Goal: Check status: Check status

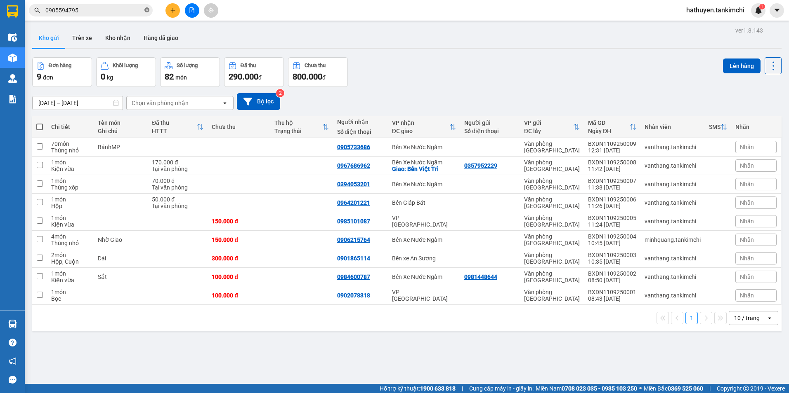
click at [145, 11] on icon "close-circle" at bounding box center [146, 9] width 5 height 5
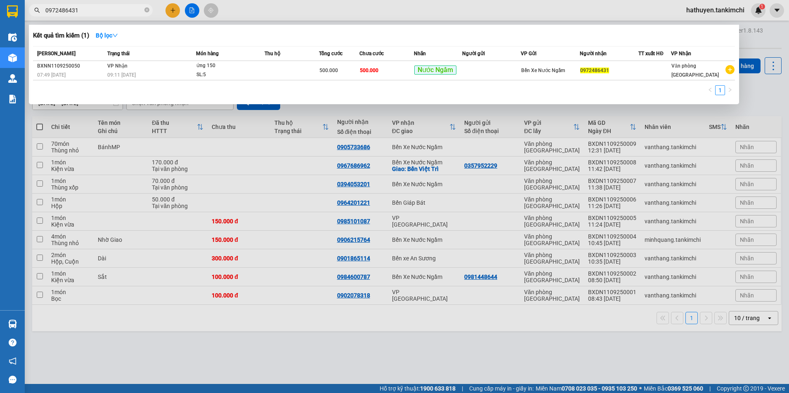
type input "0972486431"
click at [174, 83] on div "Mã ĐH Trạng thái Món hàng Thu hộ Tổng [PERSON_NAME] [PERSON_NAME] Người gửi VP …" at bounding box center [383, 73] width 701 height 54
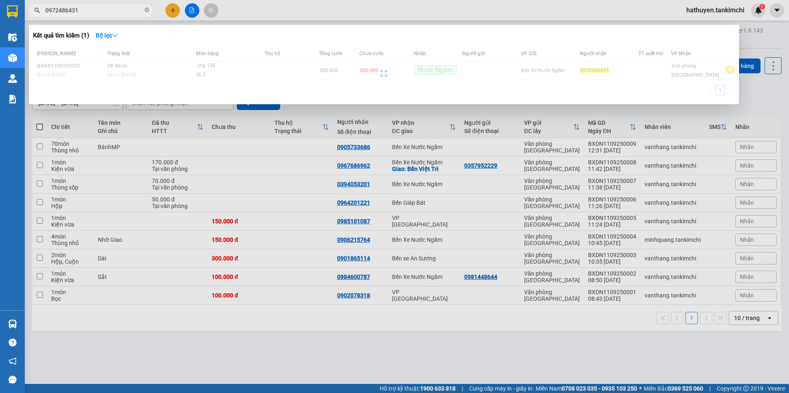
click at [175, 78] on div at bounding box center [383, 73] width 701 height 54
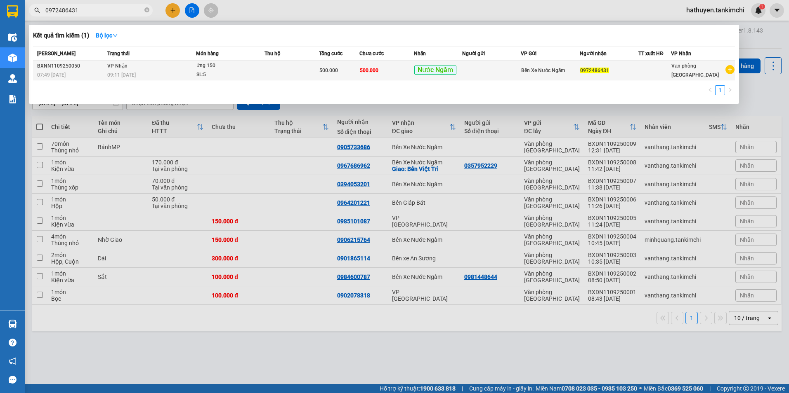
click at [185, 72] on div "09:11 [DATE]" at bounding box center [151, 75] width 88 height 9
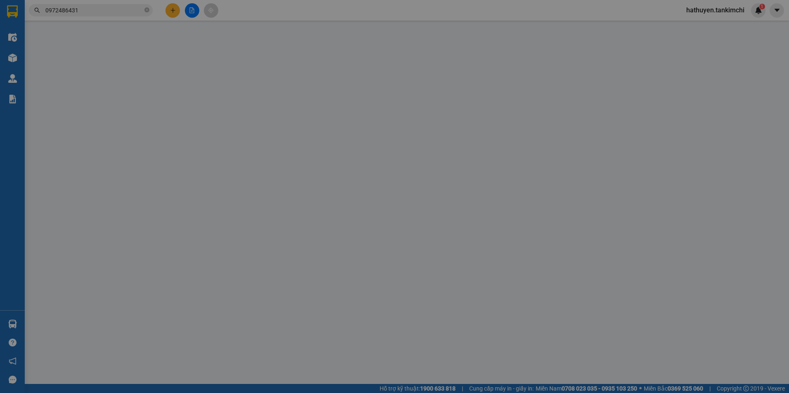
type input "0972486431"
type input "500.000"
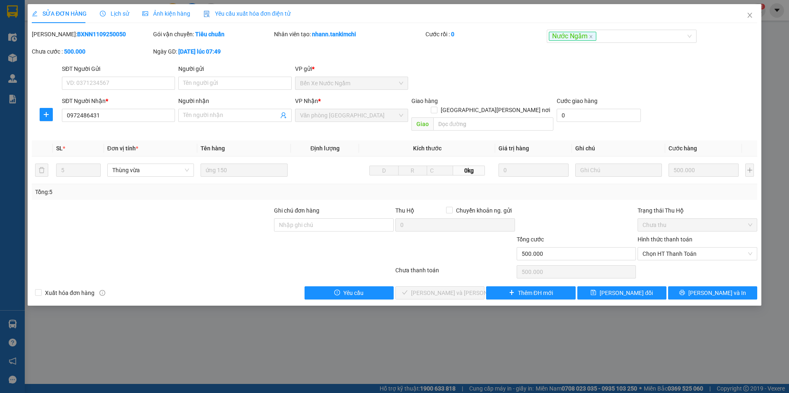
click at [124, 10] on span "Lịch sử" at bounding box center [114, 13] width 29 height 7
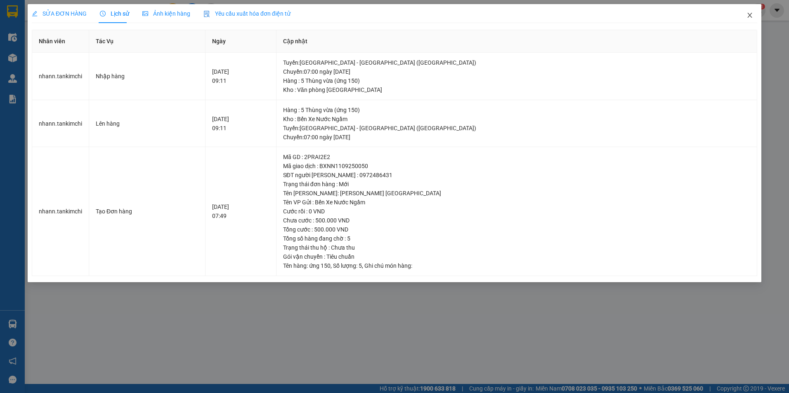
click at [752, 18] on icon "close" at bounding box center [749, 15] width 7 height 7
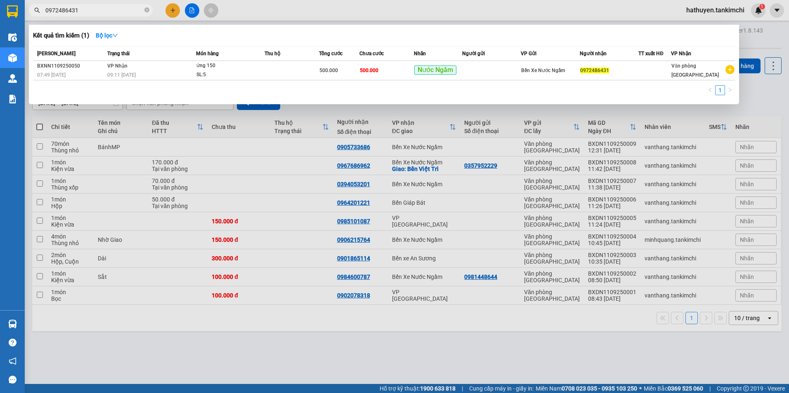
click at [107, 12] on input "0972486431" at bounding box center [93, 10] width 97 height 9
click at [139, 68] on td "[PERSON_NAME] 09:11 [DATE]" at bounding box center [150, 70] width 90 height 19
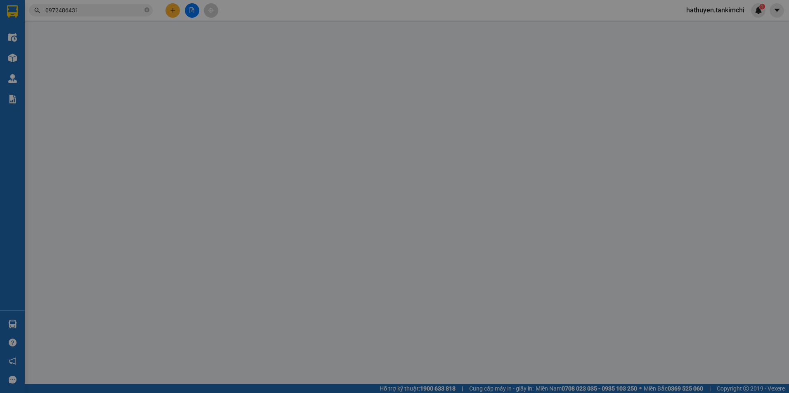
type input "0972486431"
type input "500.000"
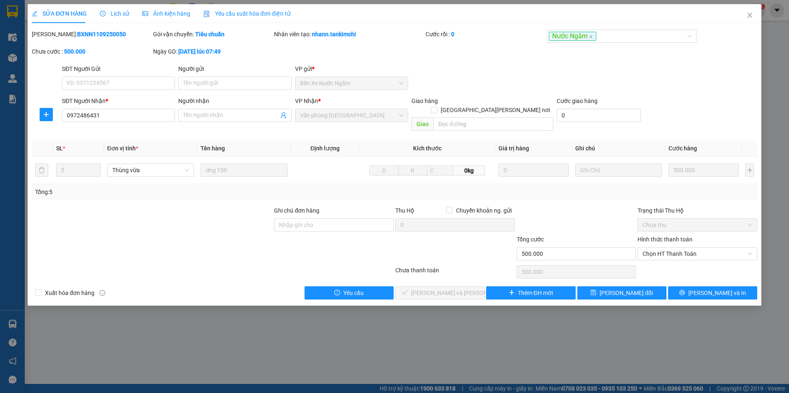
click at [117, 13] on span "Lịch sử" at bounding box center [114, 13] width 29 height 7
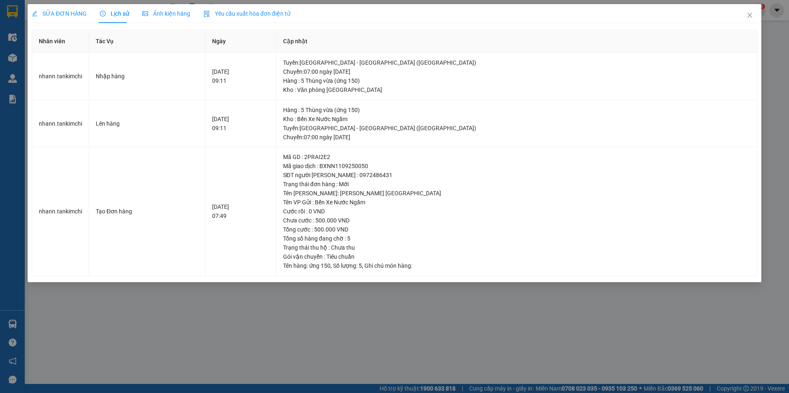
click at [499, 318] on div "SỬA ĐƠN HÀNG Lịch sử [PERSON_NAME] hàng Yêu cầu xuất [PERSON_NAME] điện tử Tota…" at bounding box center [394, 196] width 789 height 393
click at [753, 14] on icon "close" at bounding box center [749, 15] width 7 height 7
